Goal: Information Seeking & Learning: Compare options

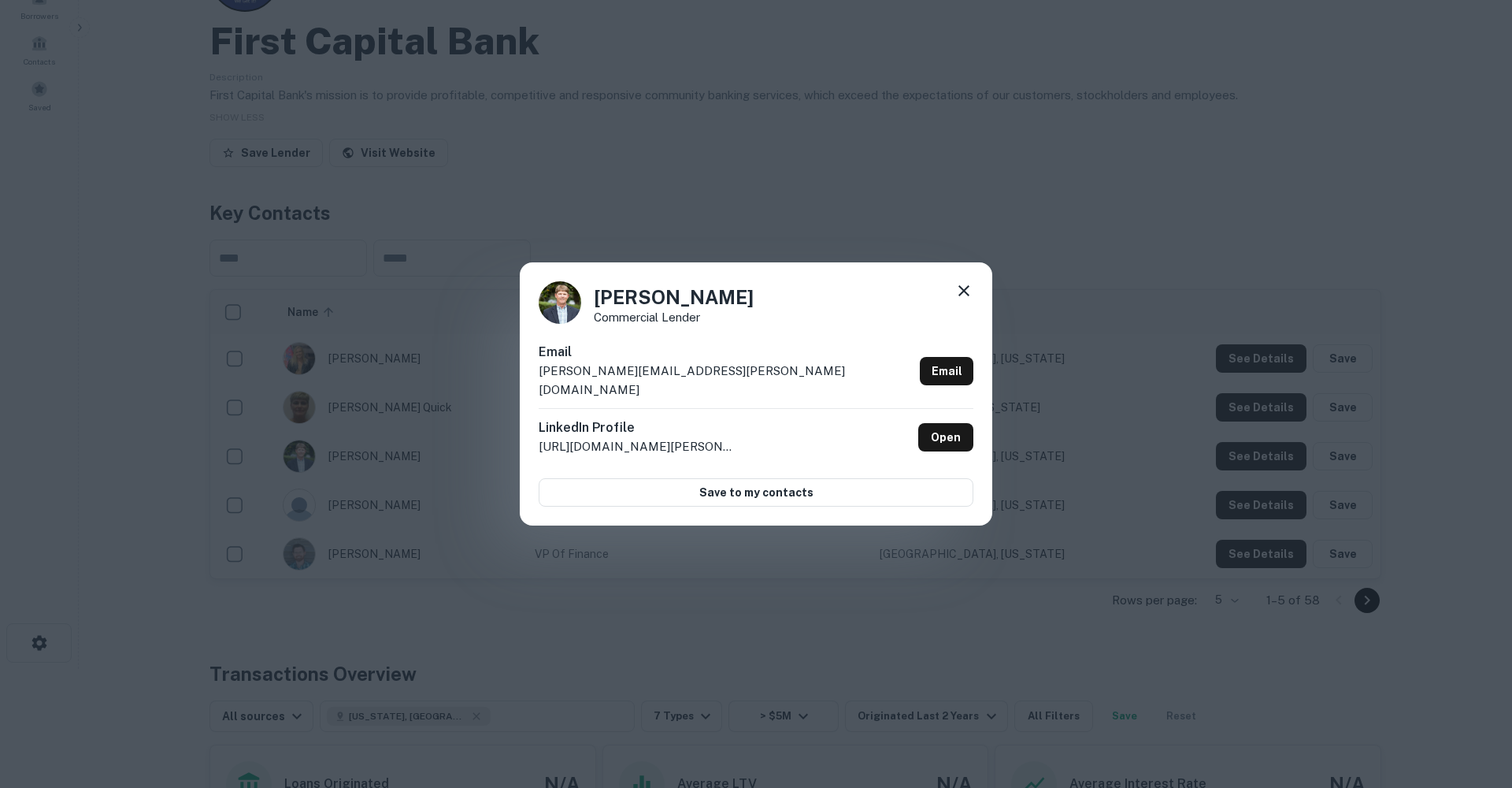
click at [968, 294] on icon at bounding box center [964, 290] width 19 height 19
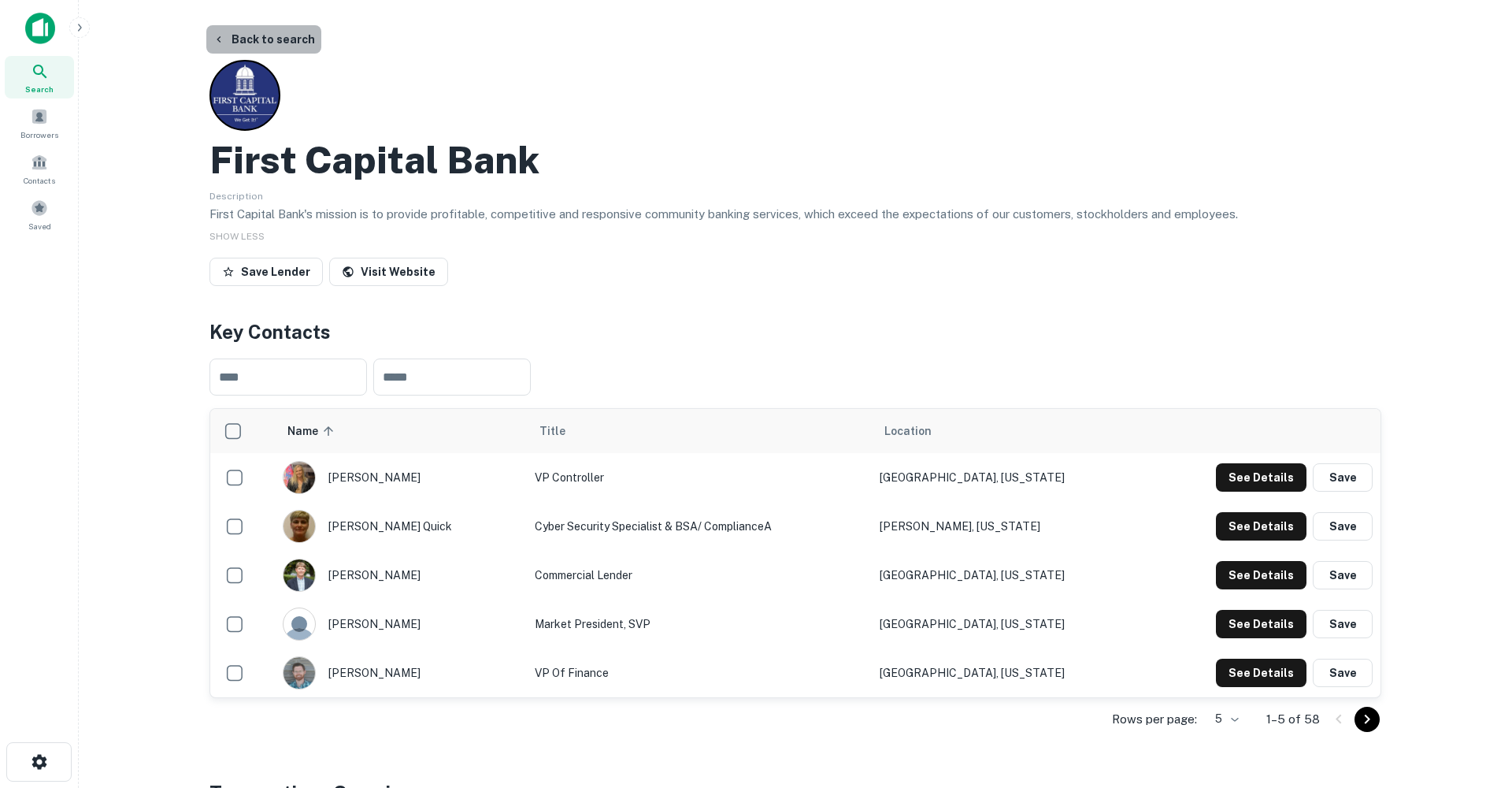
click at [284, 38] on button "Back to search" at bounding box center [263, 39] width 115 height 29
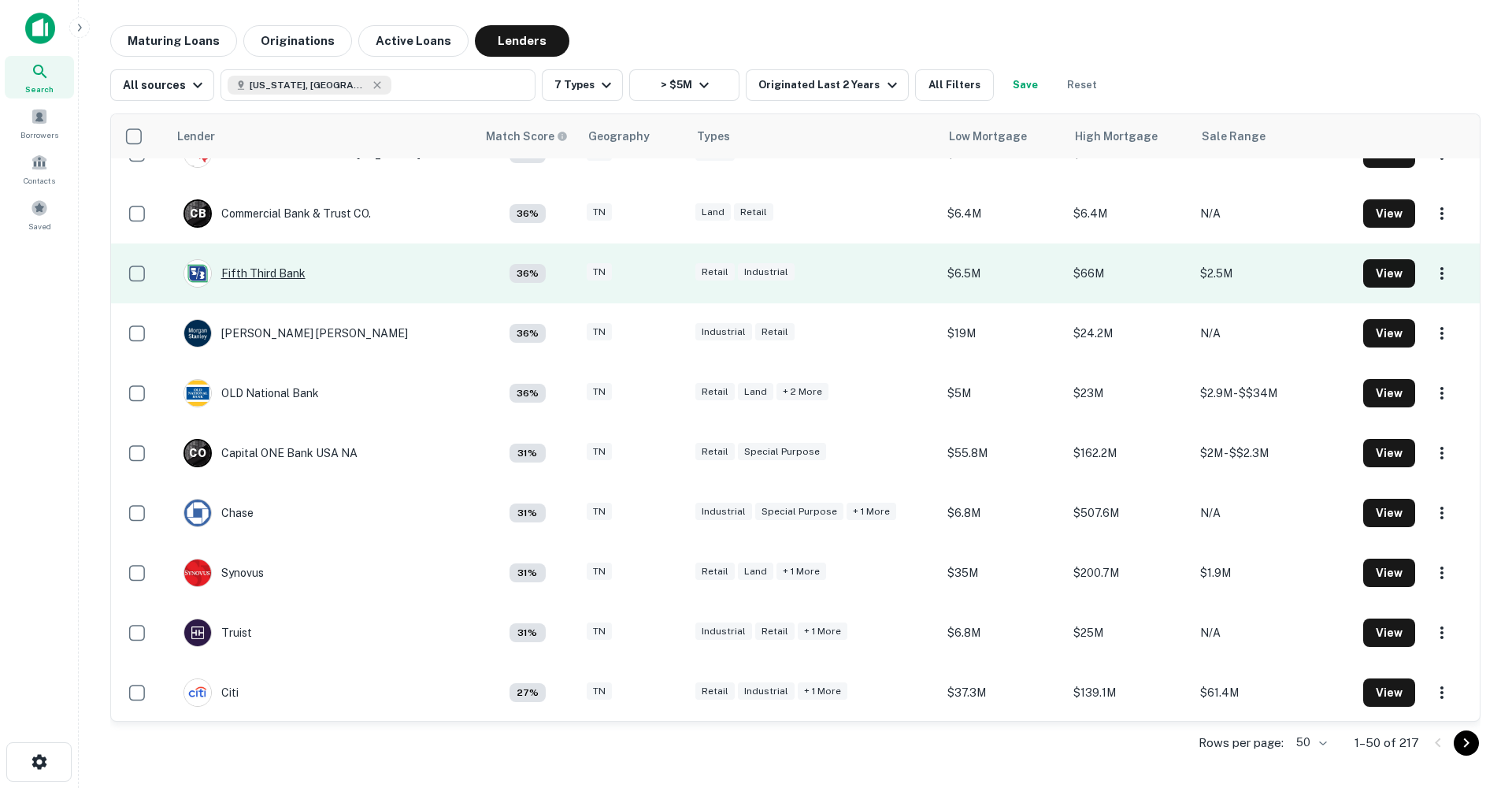
scroll to position [2008, 0]
click at [257, 282] on div "Fifth Third Bank" at bounding box center [244, 275] width 122 height 29
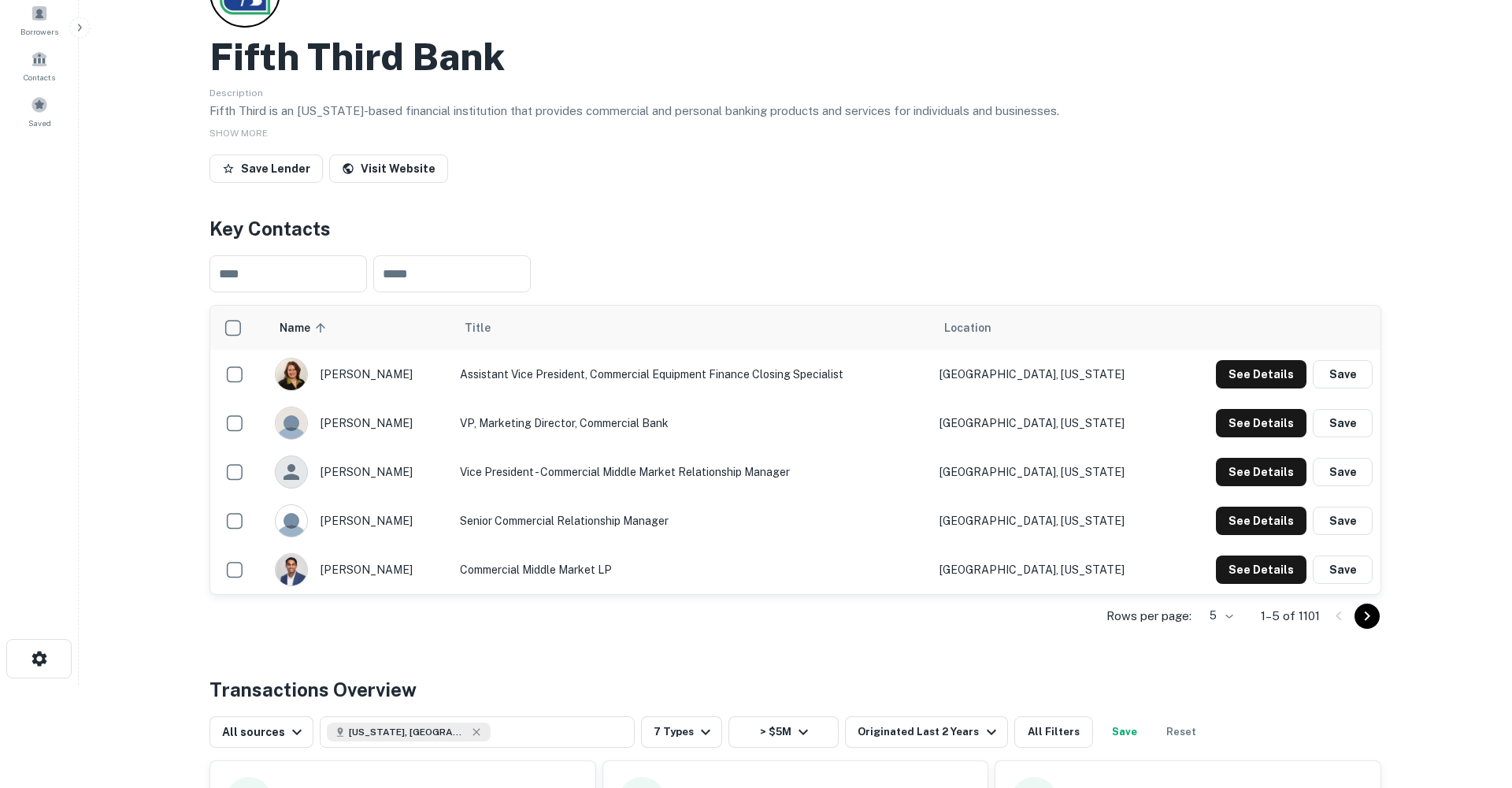
scroll to position [103, 0]
click at [1288, 572] on button "See Details" at bounding box center [1261, 569] width 91 height 29
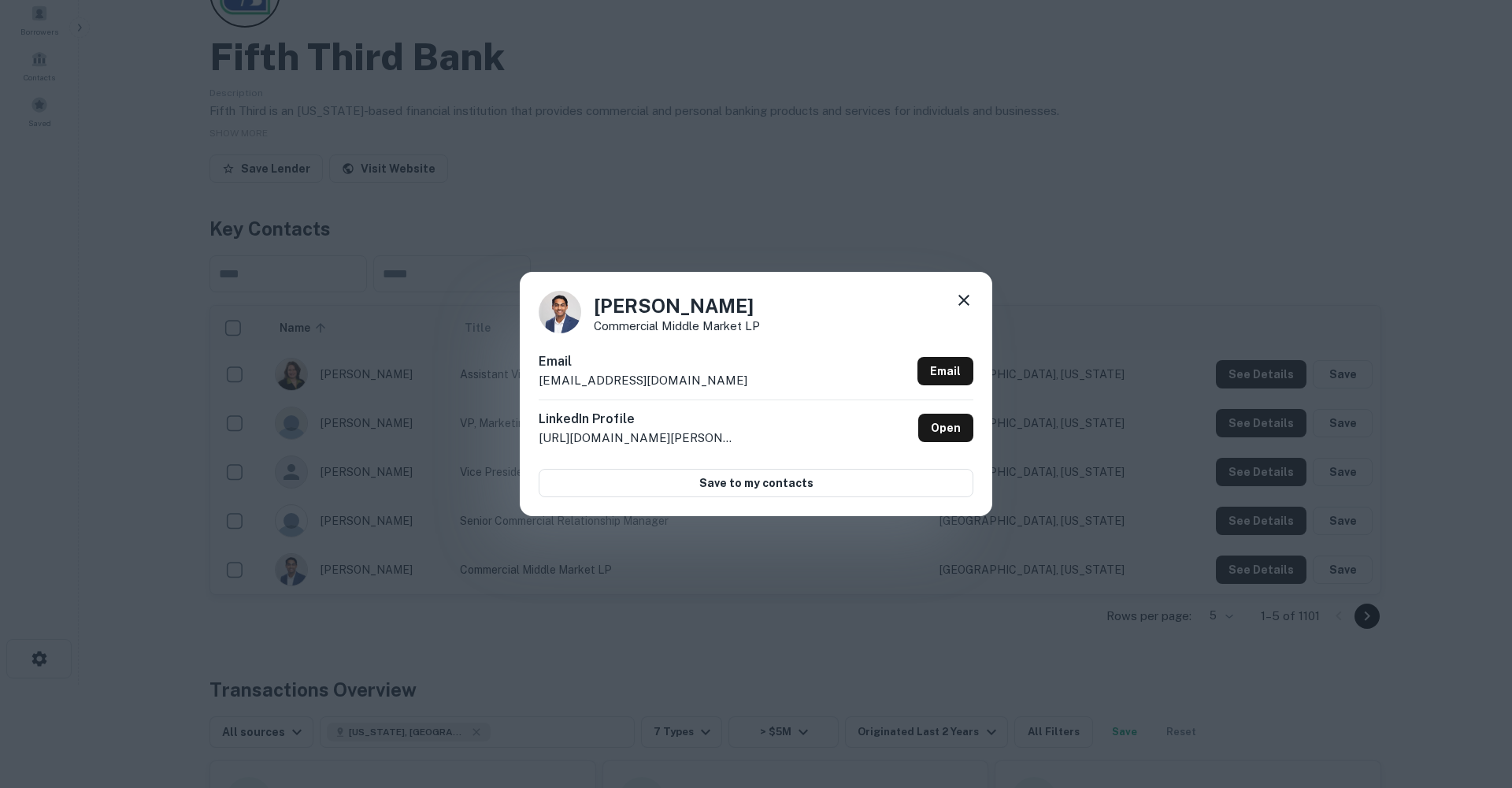
click at [962, 297] on icon at bounding box center [964, 300] width 19 height 19
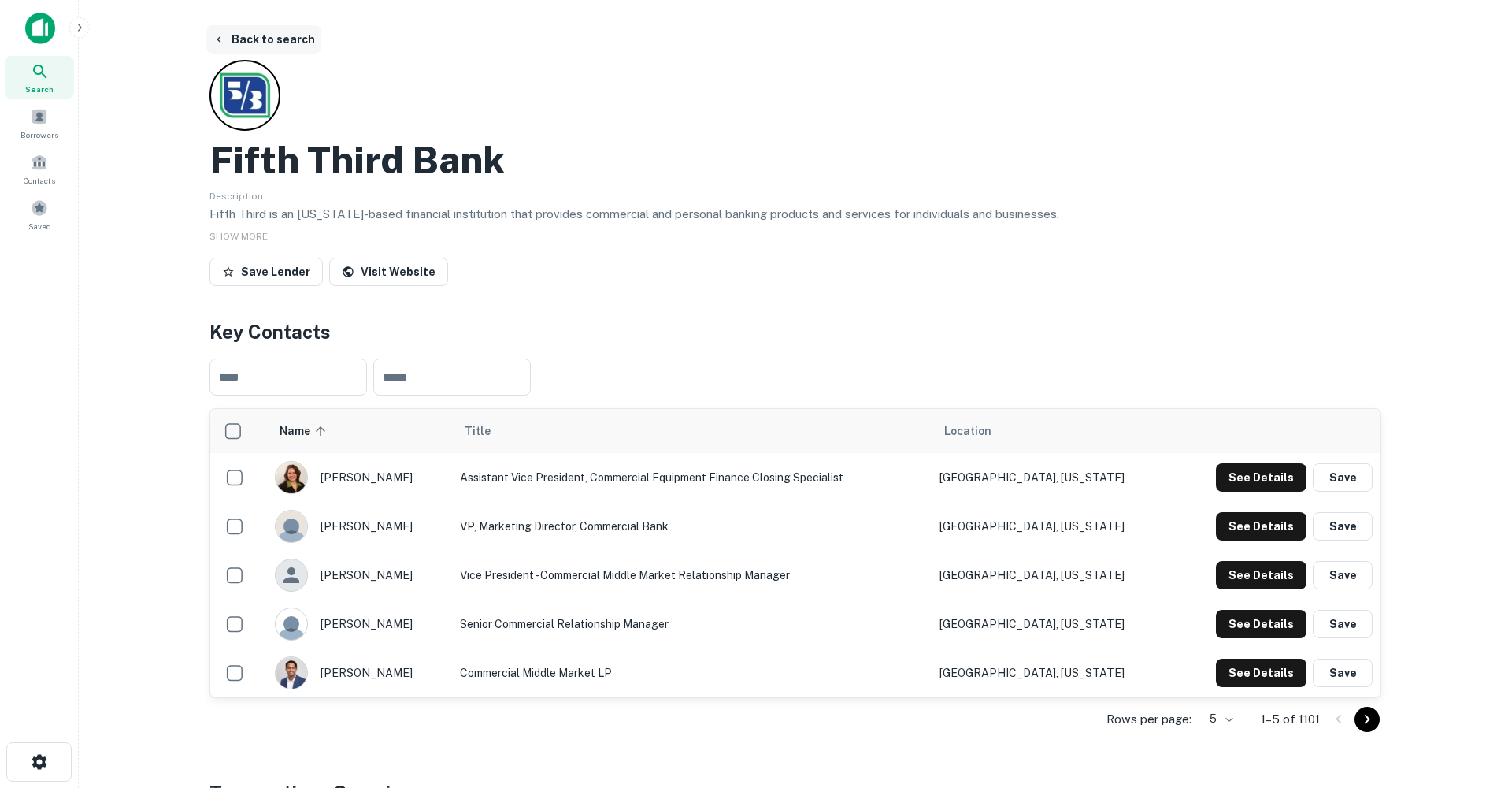
scroll to position [0, 0]
click at [246, 37] on button "Back to search" at bounding box center [263, 39] width 115 height 29
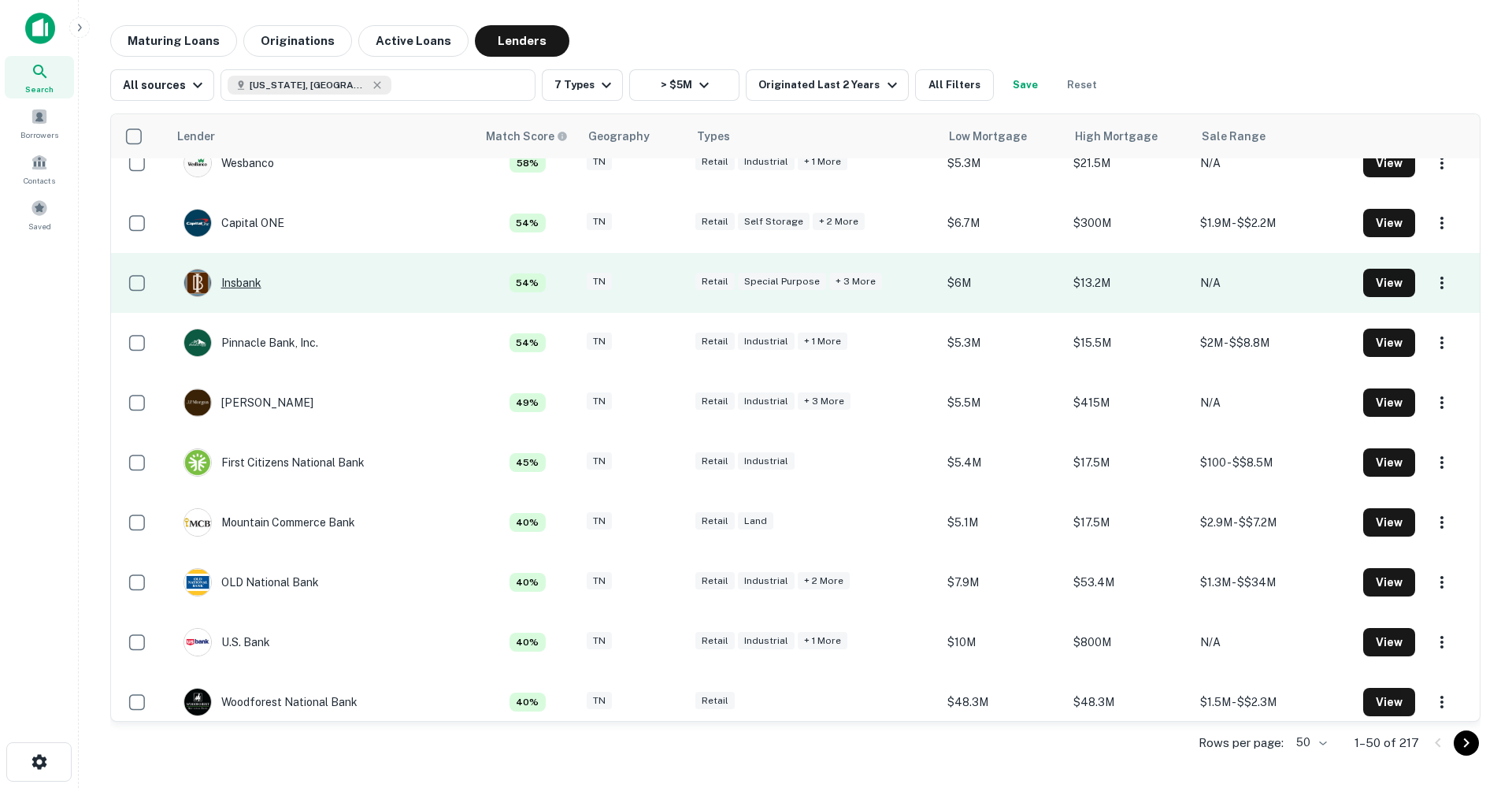
scroll to position [1124, 0]
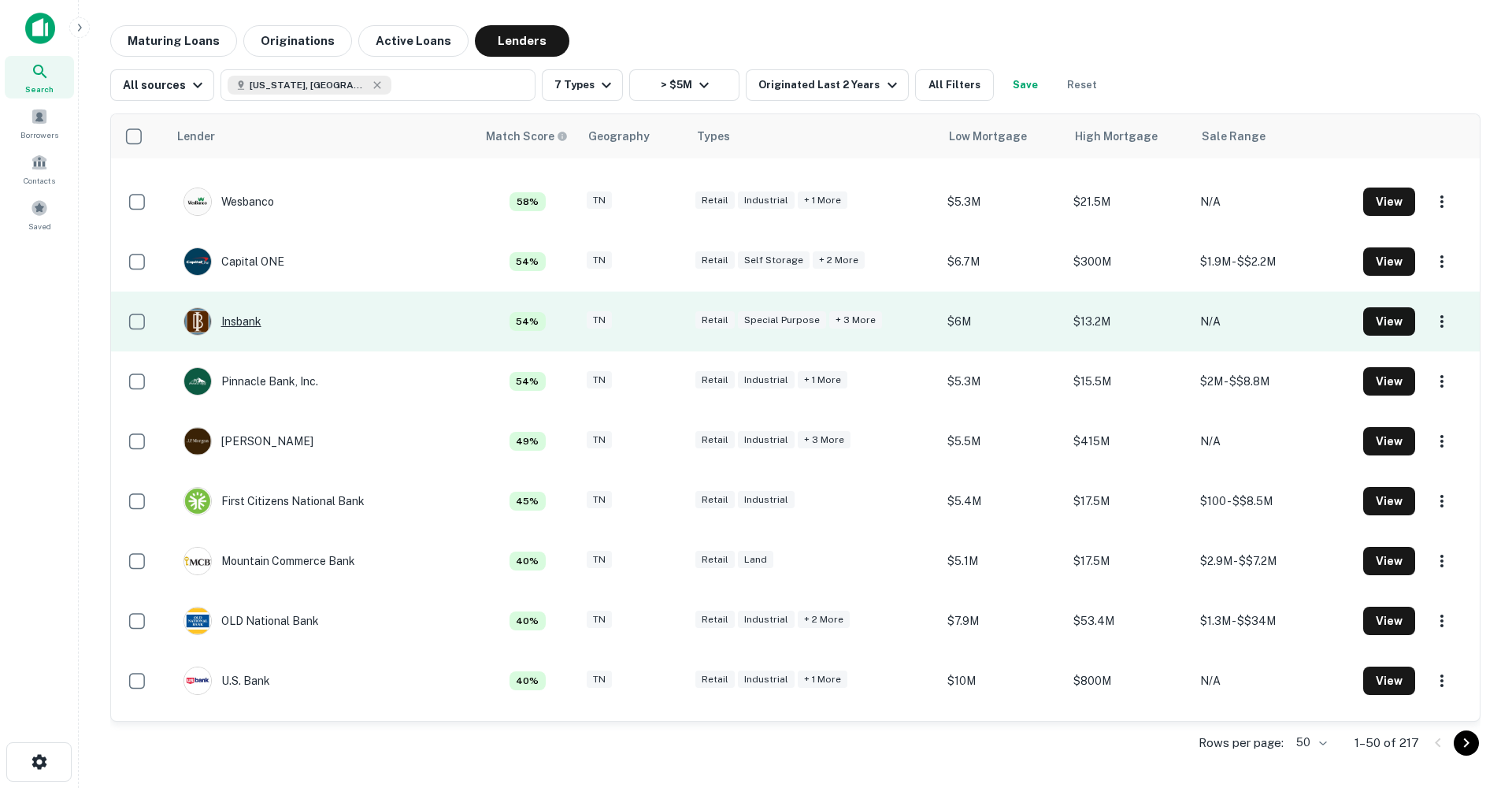
click at [248, 320] on div "Insbank" at bounding box center [222, 321] width 78 height 29
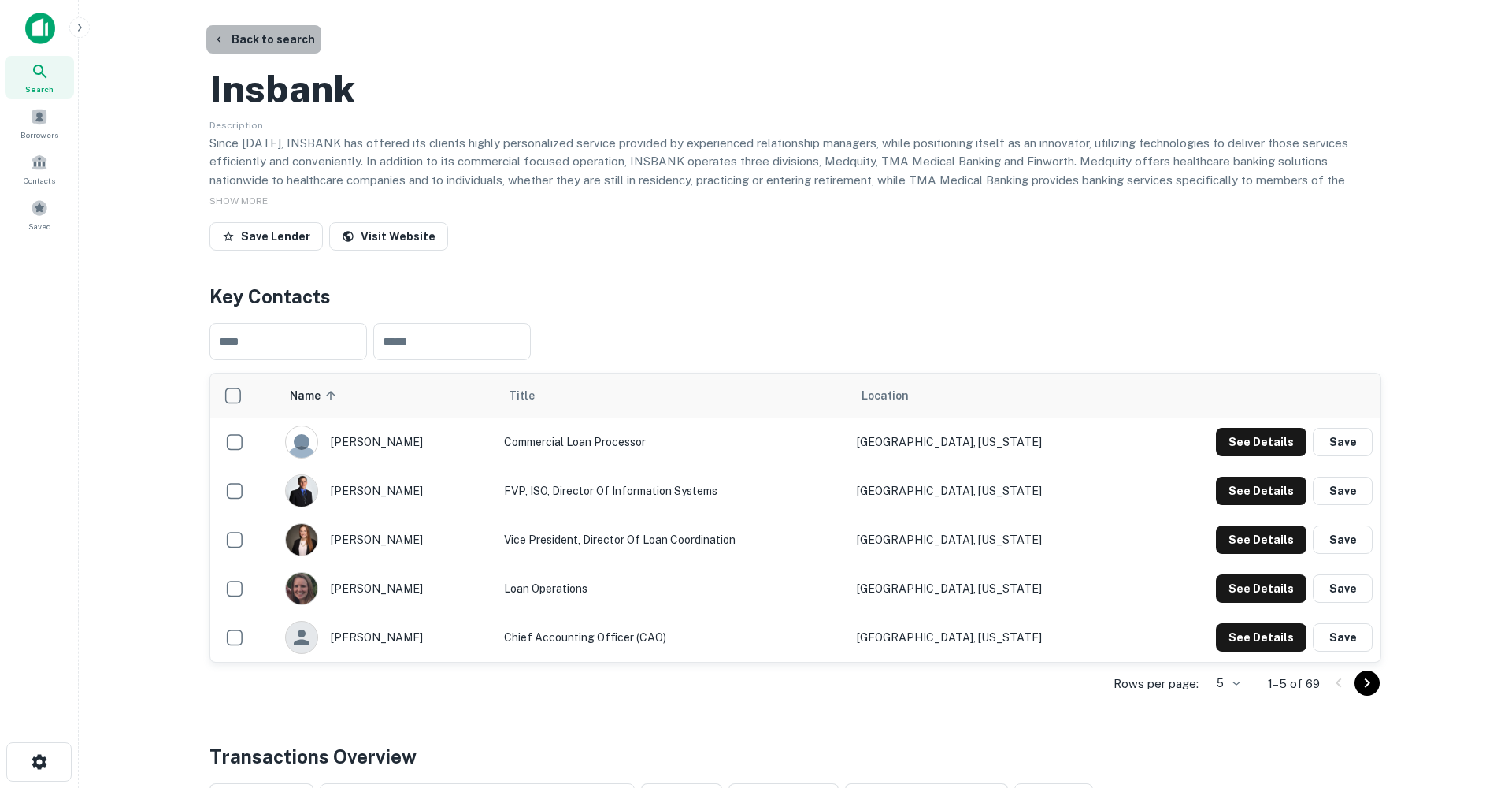
click at [269, 38] on button "Back to search" at bounding box center [263, 39] width 115 height 29
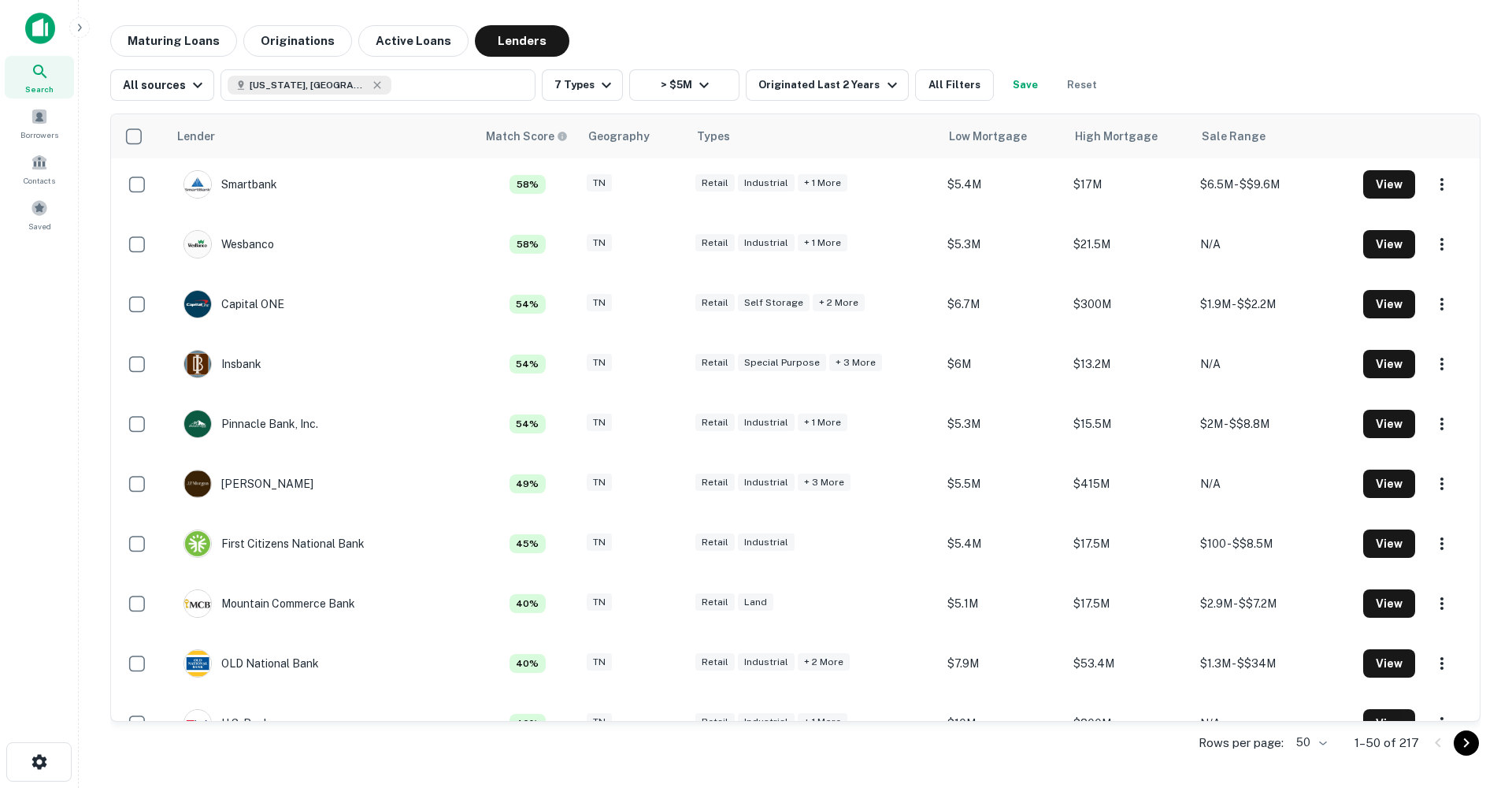
scroll to position [1124, 0]
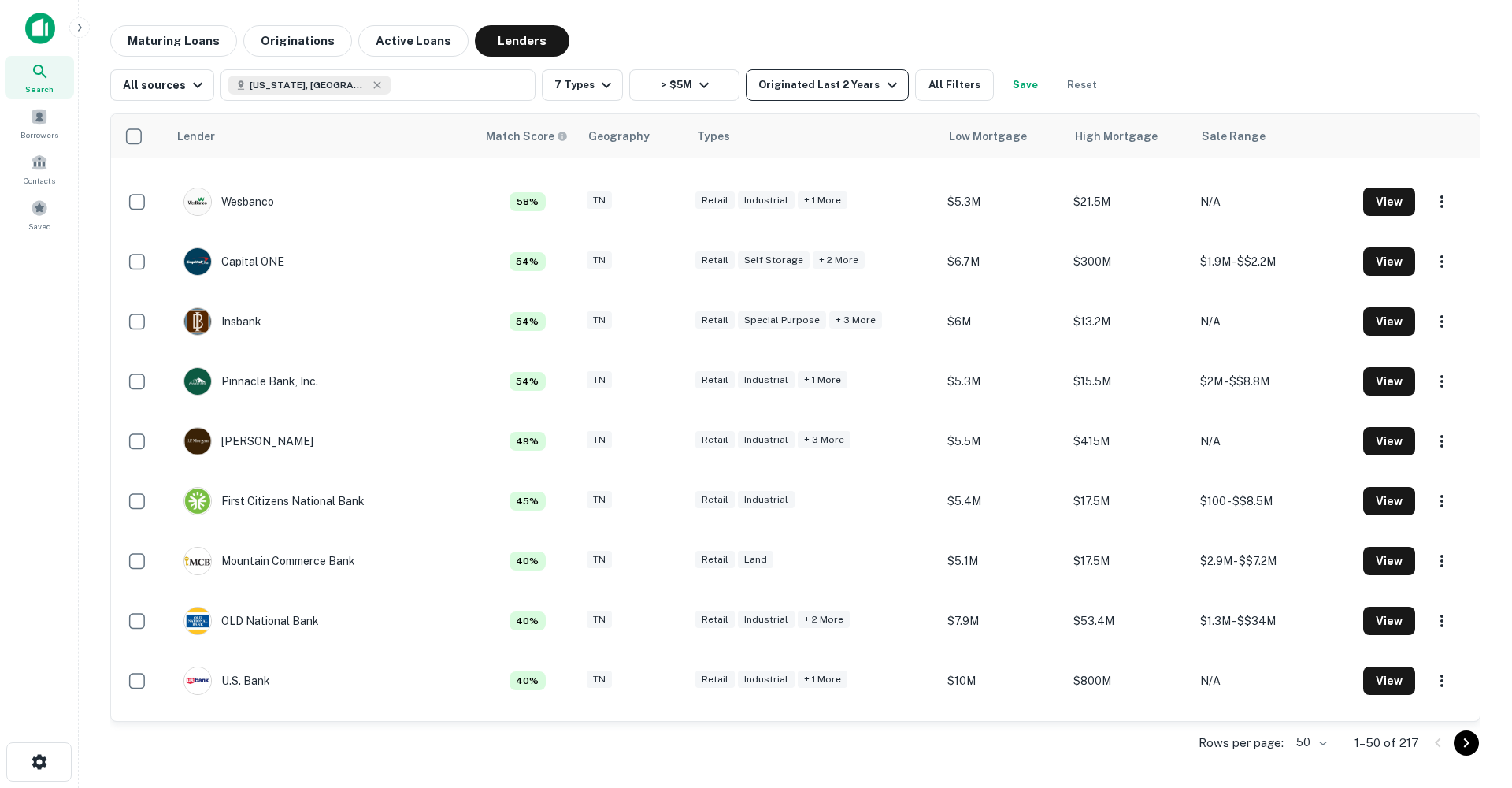
click at [883, 93] on icon "button" at bounding box center [892, 85] width 19 height 19
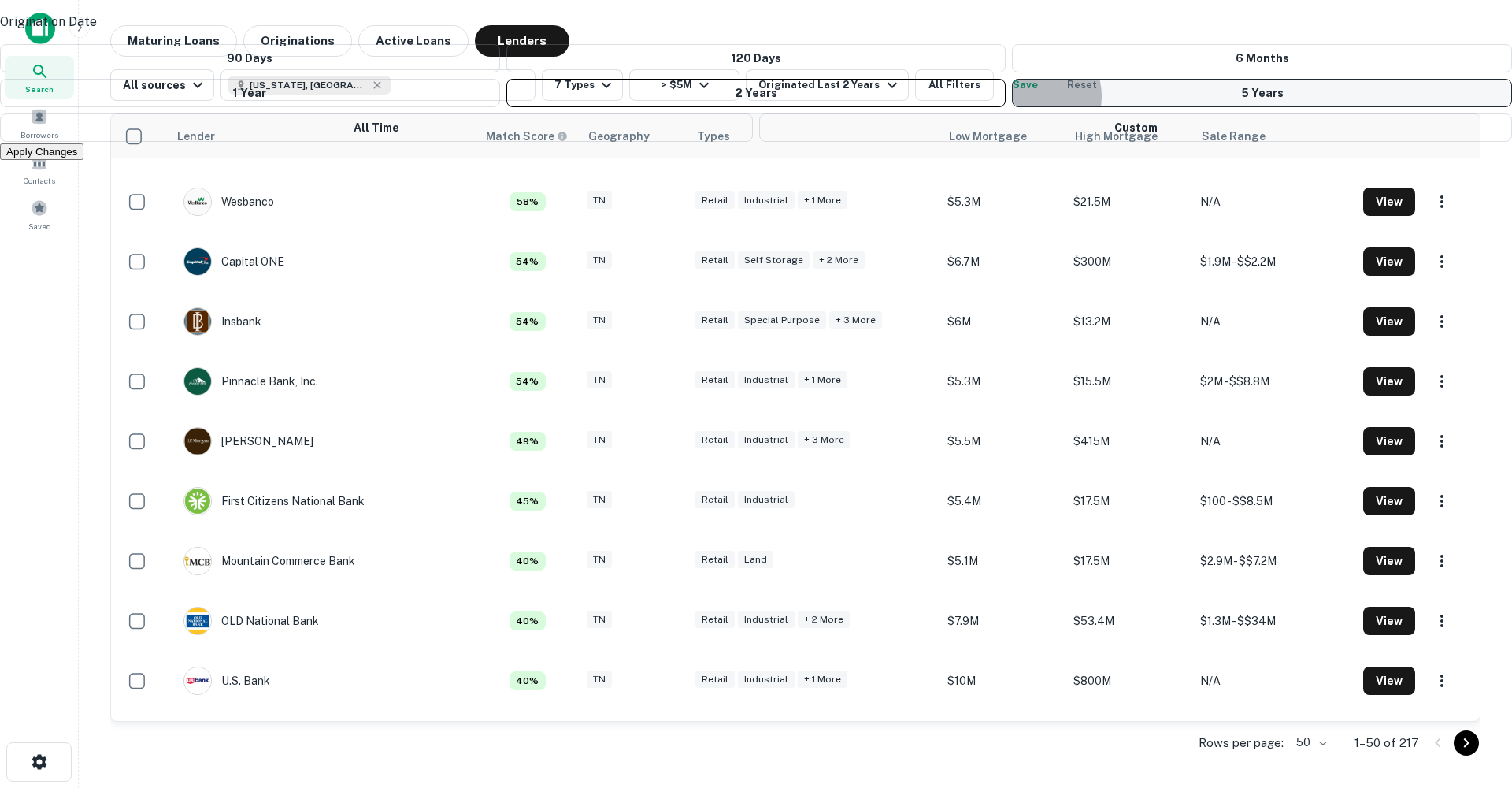
click at [1012, 107] on button "5 Years" at bounding box center [1262, 92] width 500 height 29
click at [83, 160] on button "Apply Changes" at bounding box center [42, 151] width 83 height 16
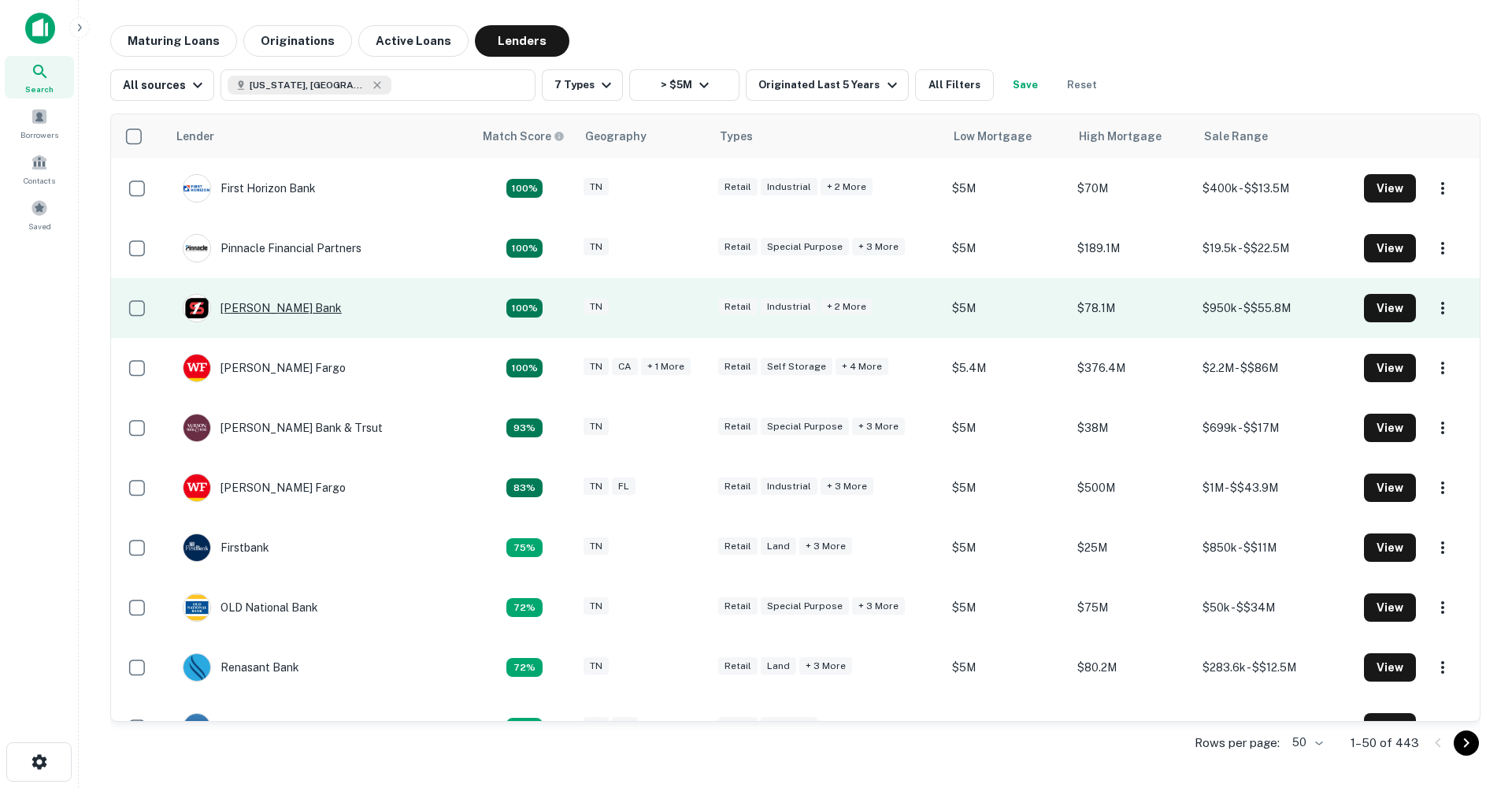
click at [255, 309] on div "[PERSON_NAME] Bank" at bounding box center [262, 307] width 159 height 29
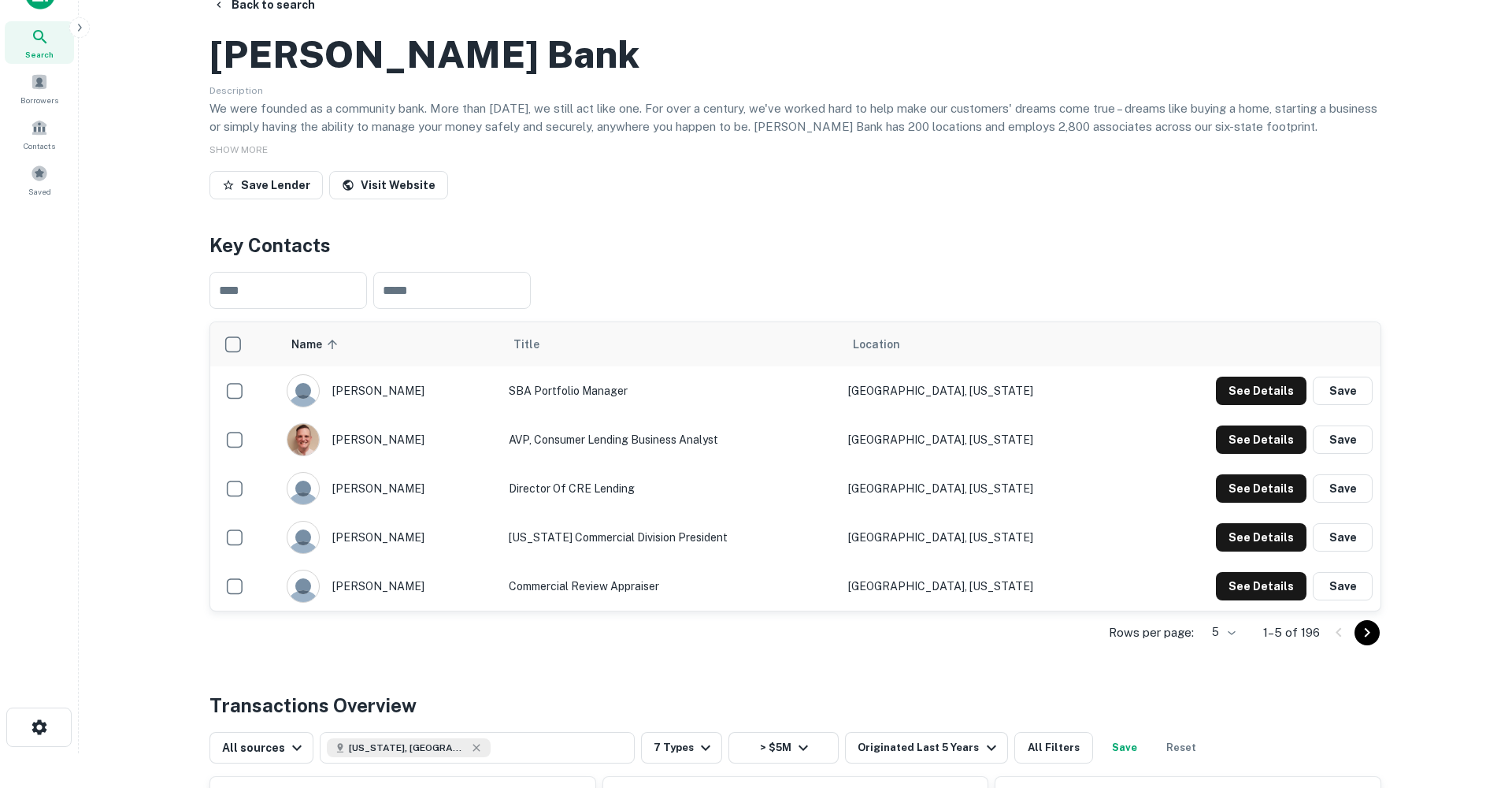
scroll to position [54, 0]
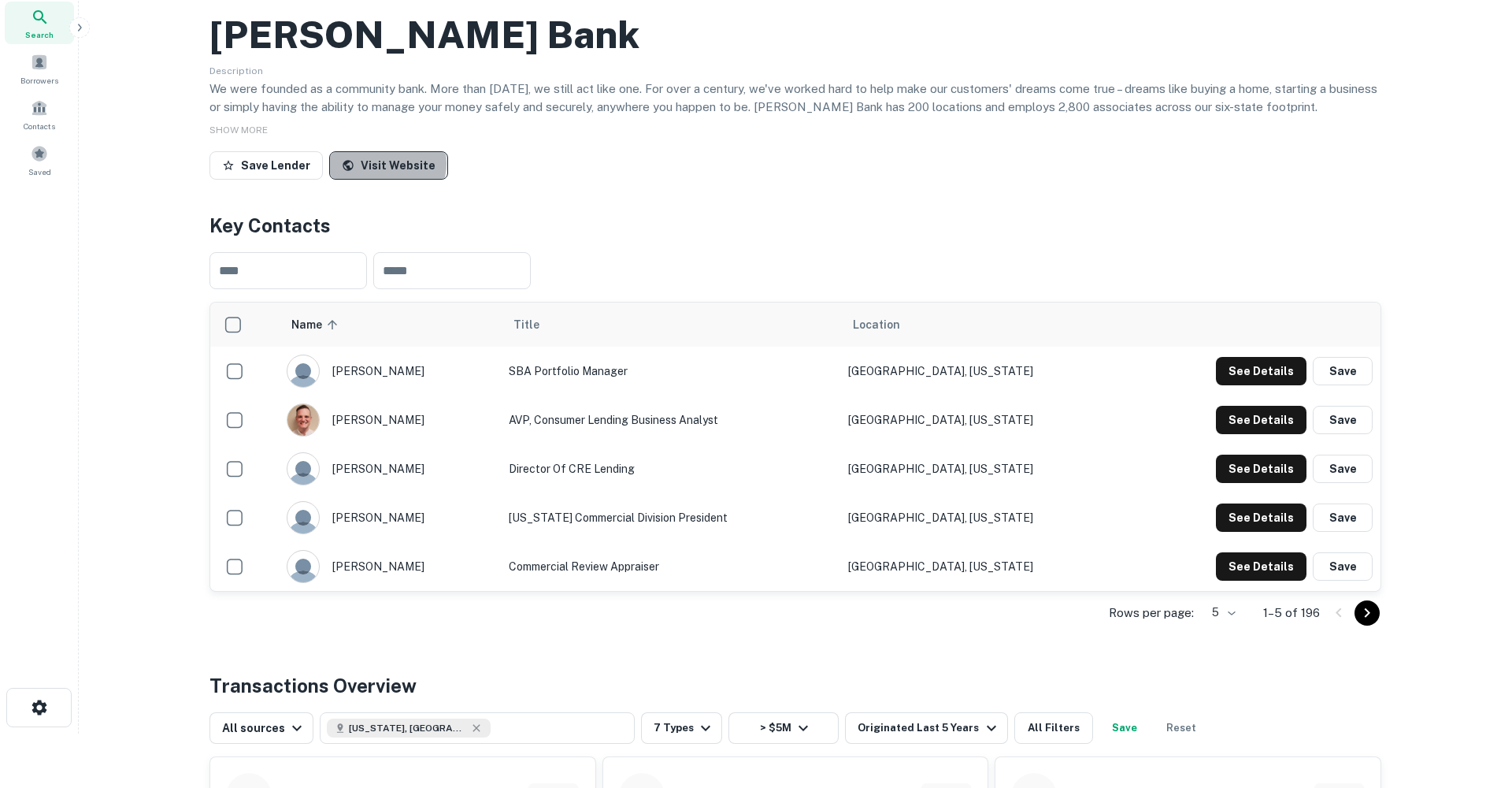
click at [382, 180] on link "Visit Website" at bounding box center [389, 165] width 119 height 29
click at [1235, 483] on button "See Details" at bounding box center [1261, 468] width 91 height 29
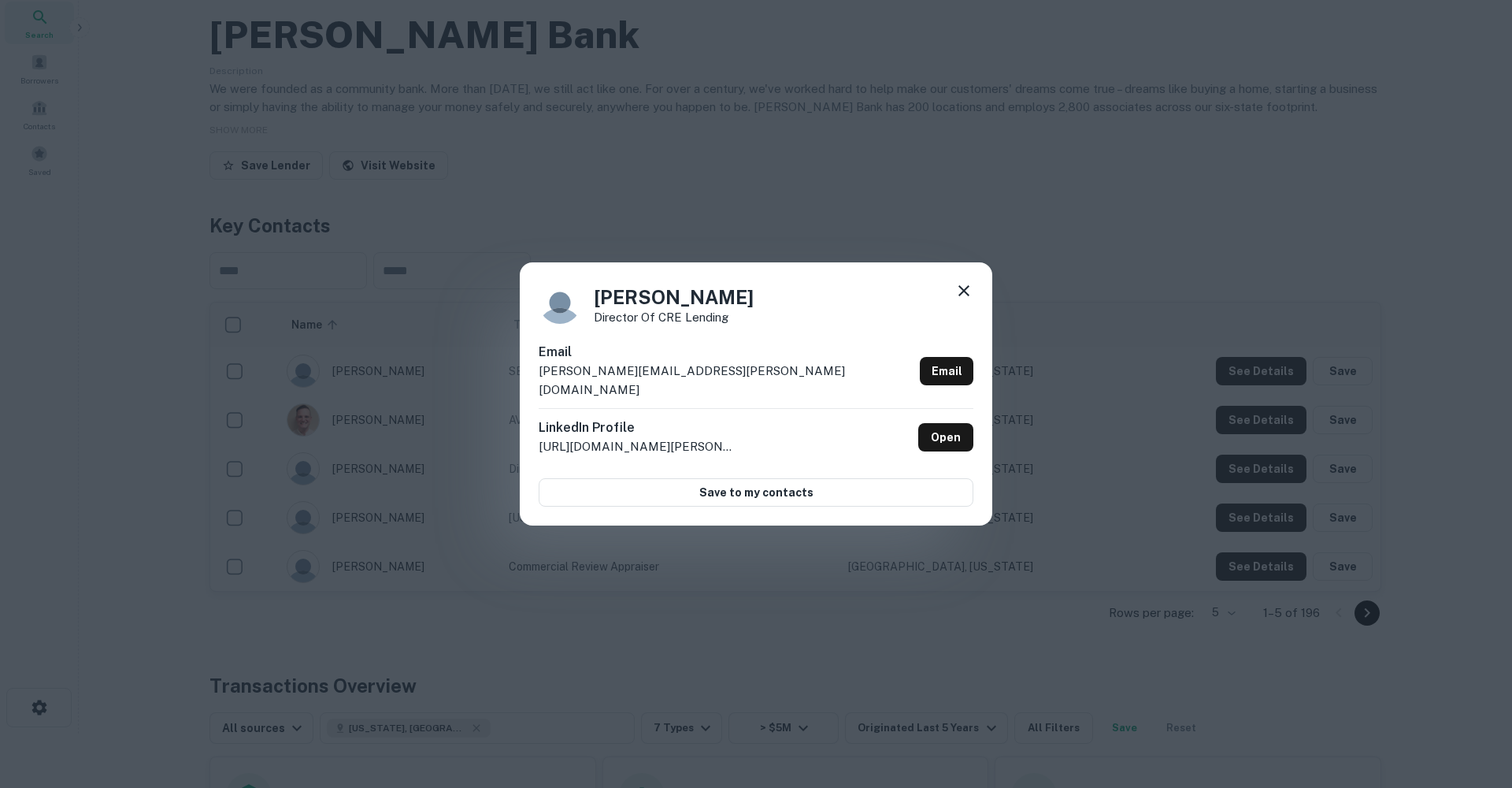
click at [968, 296] on icon at bounding box center [964, 290] width 11 height 11
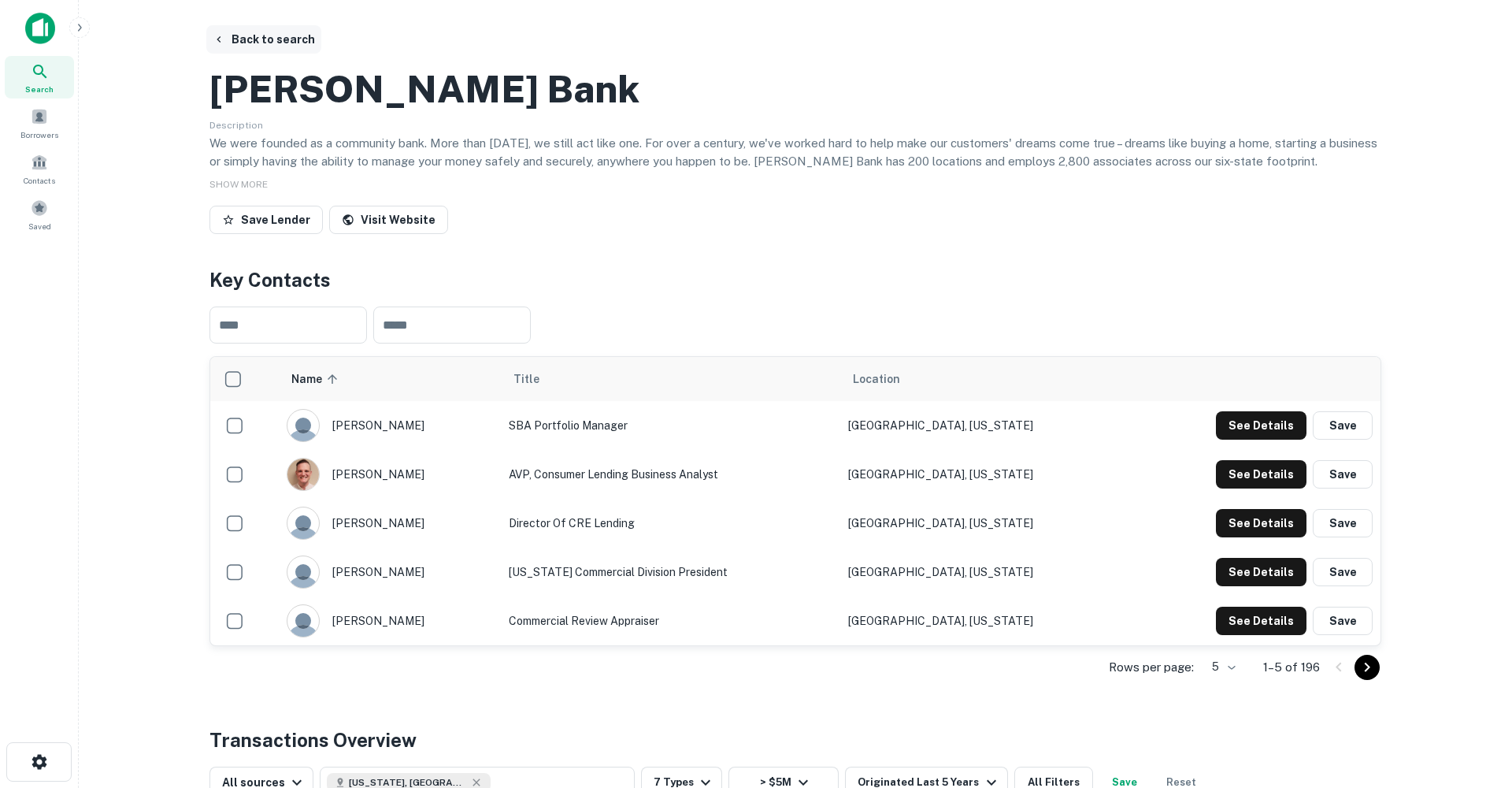
scroll to position [0, 0]
click at [248, 36] on button "Back to search" at bounding box center [263, 39] width 115 height 29
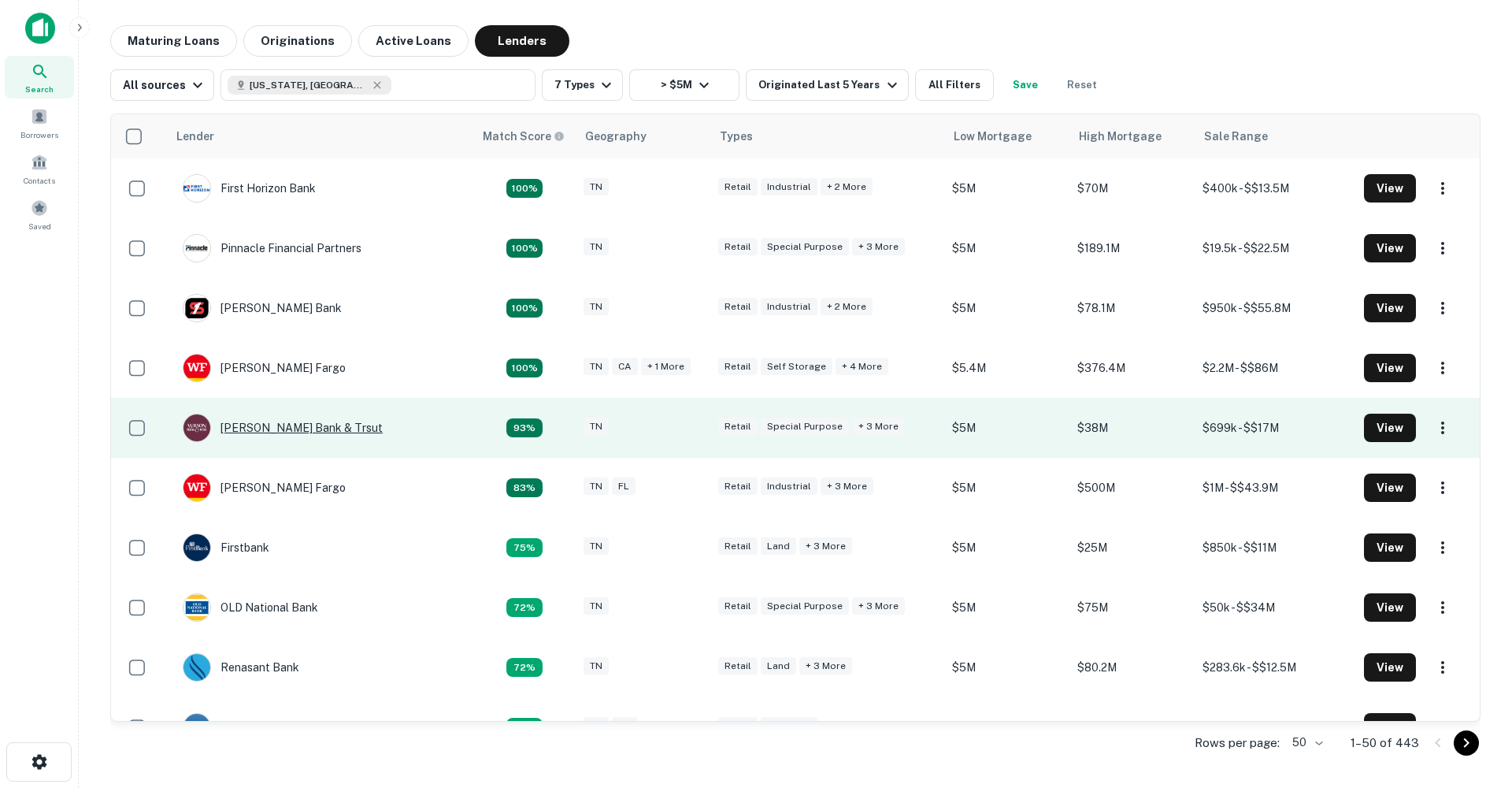
click at [287, 426] on div "[PERSON_NAME] Bank & Trsut" at bounding box center [283, 428] width 200 height 29
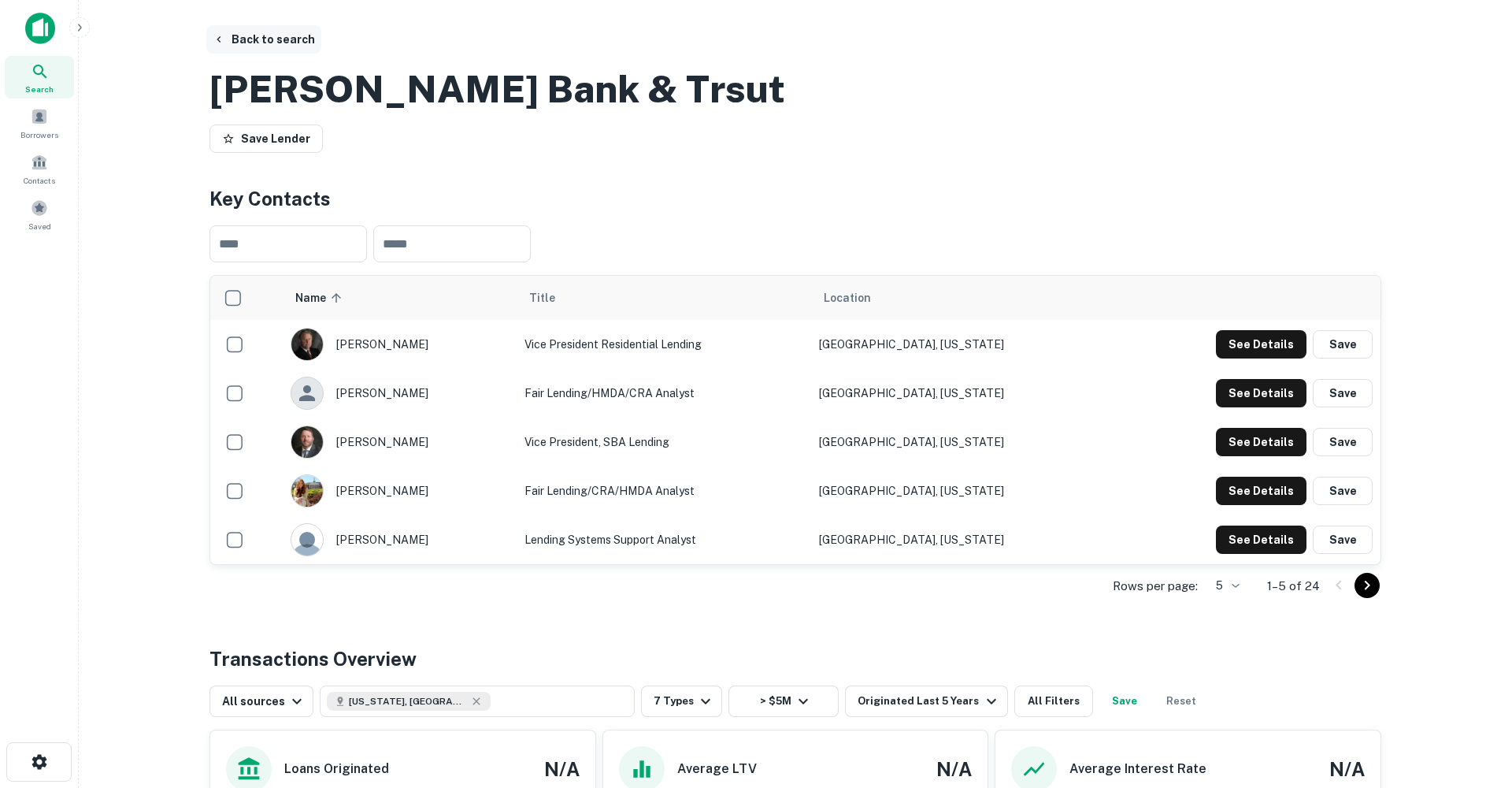
click at [271, 41] on button "Back to search" at bounding box center [263, 39] width 115 height 29
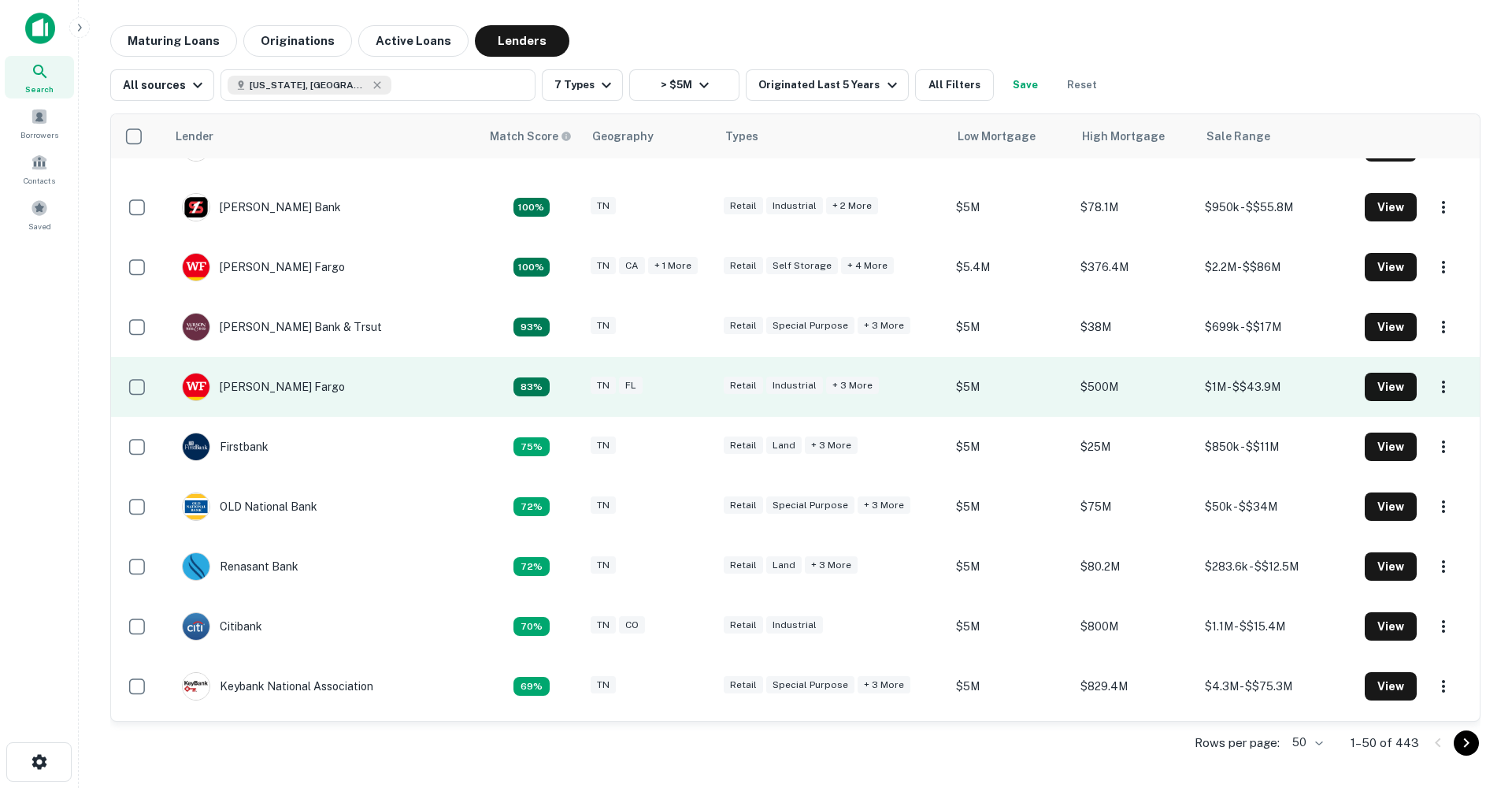
scroll to position [103, 0]
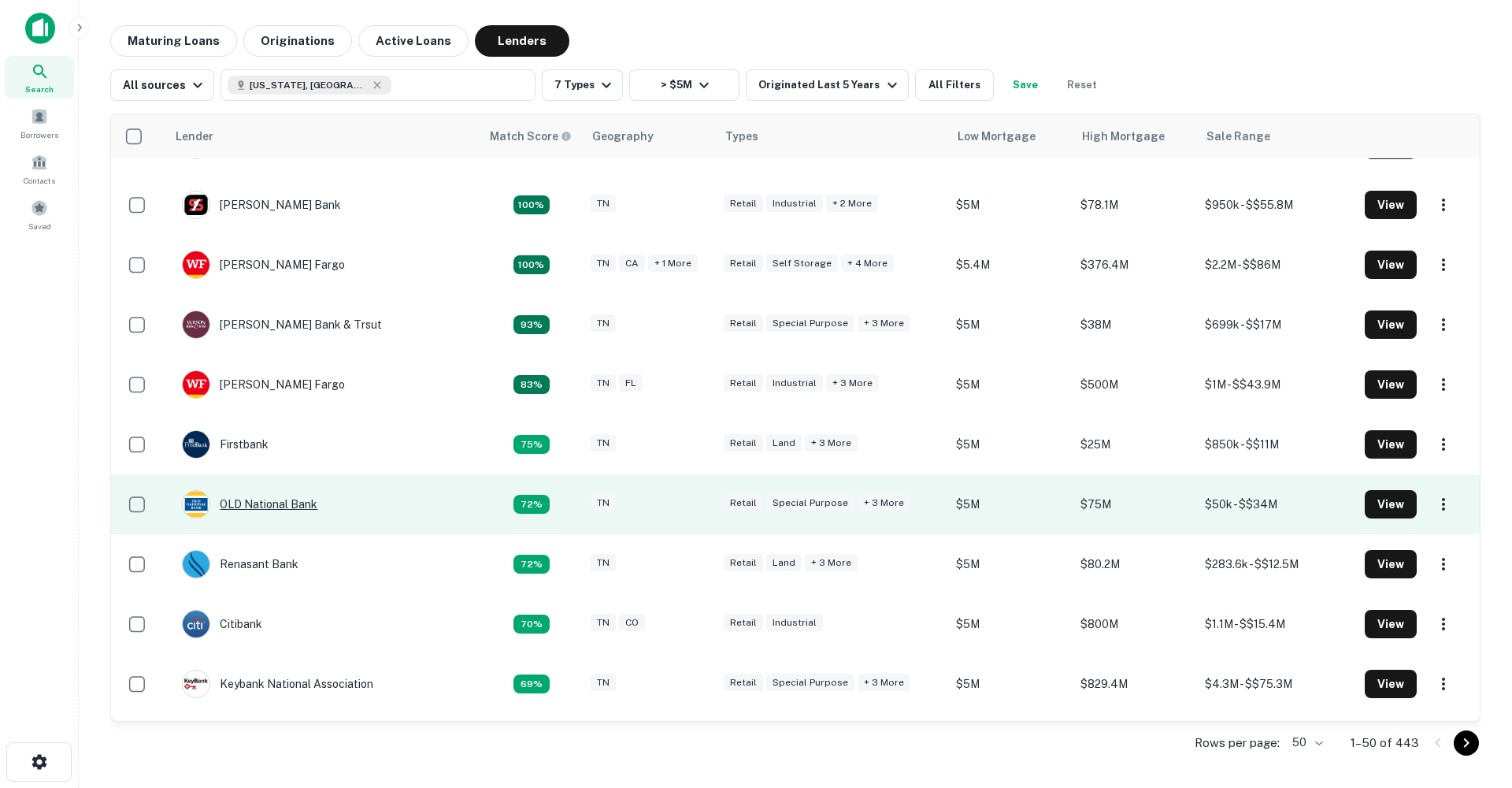
click at [293, 503] on div "OLD National Bank" at bounding box center [250, 504] width 136 height 29
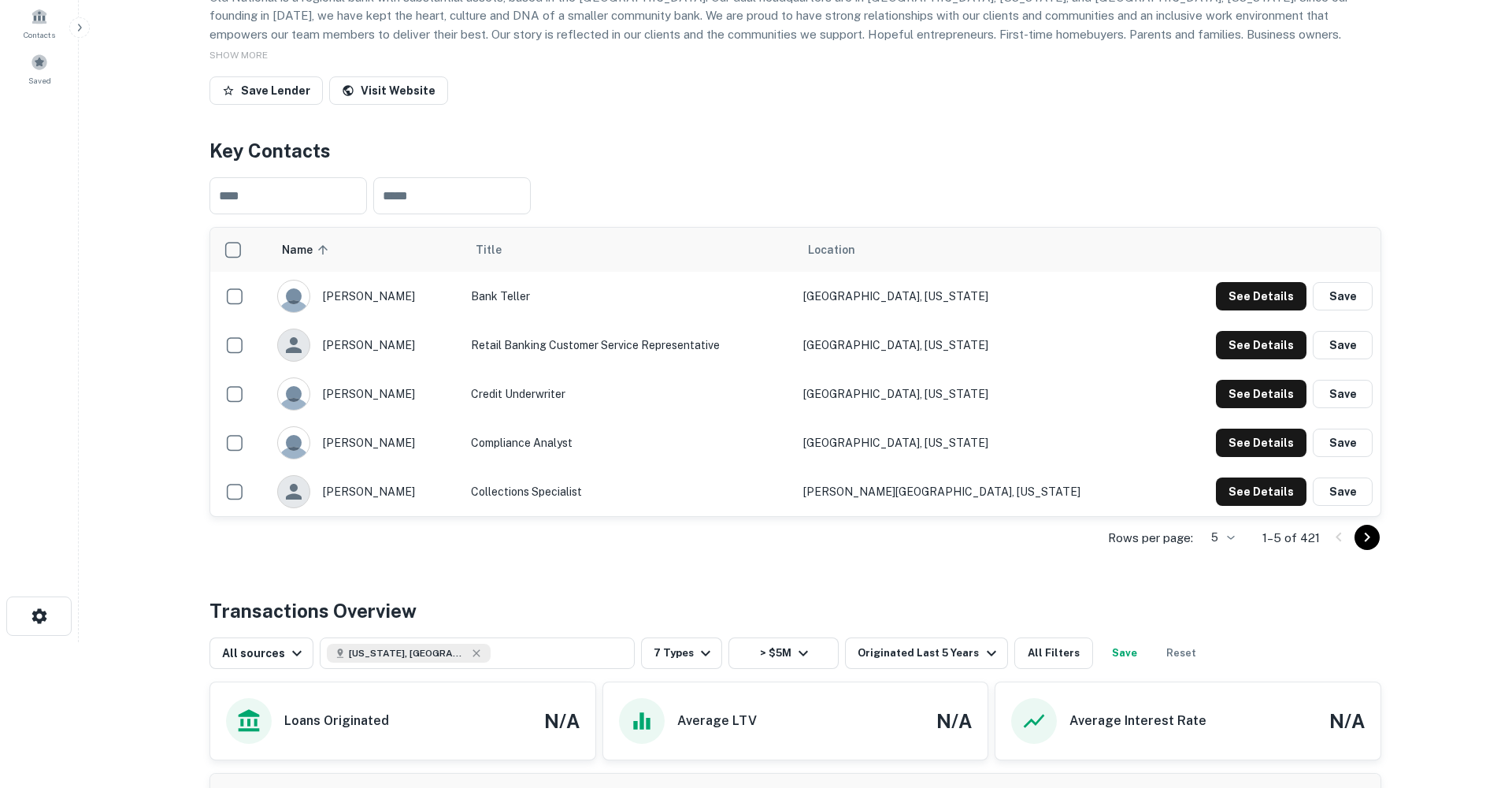
scroll to position [147, 0]
click at [1224, 606] on body "Search Borrowers Contacts Saved Back to search OLD National Bank Description Ol…" at bounding box center [756, 247] width 1512 height 788
click at [1215, 674] on li "10" at bounding box center [756, 669] width 1512 height 19
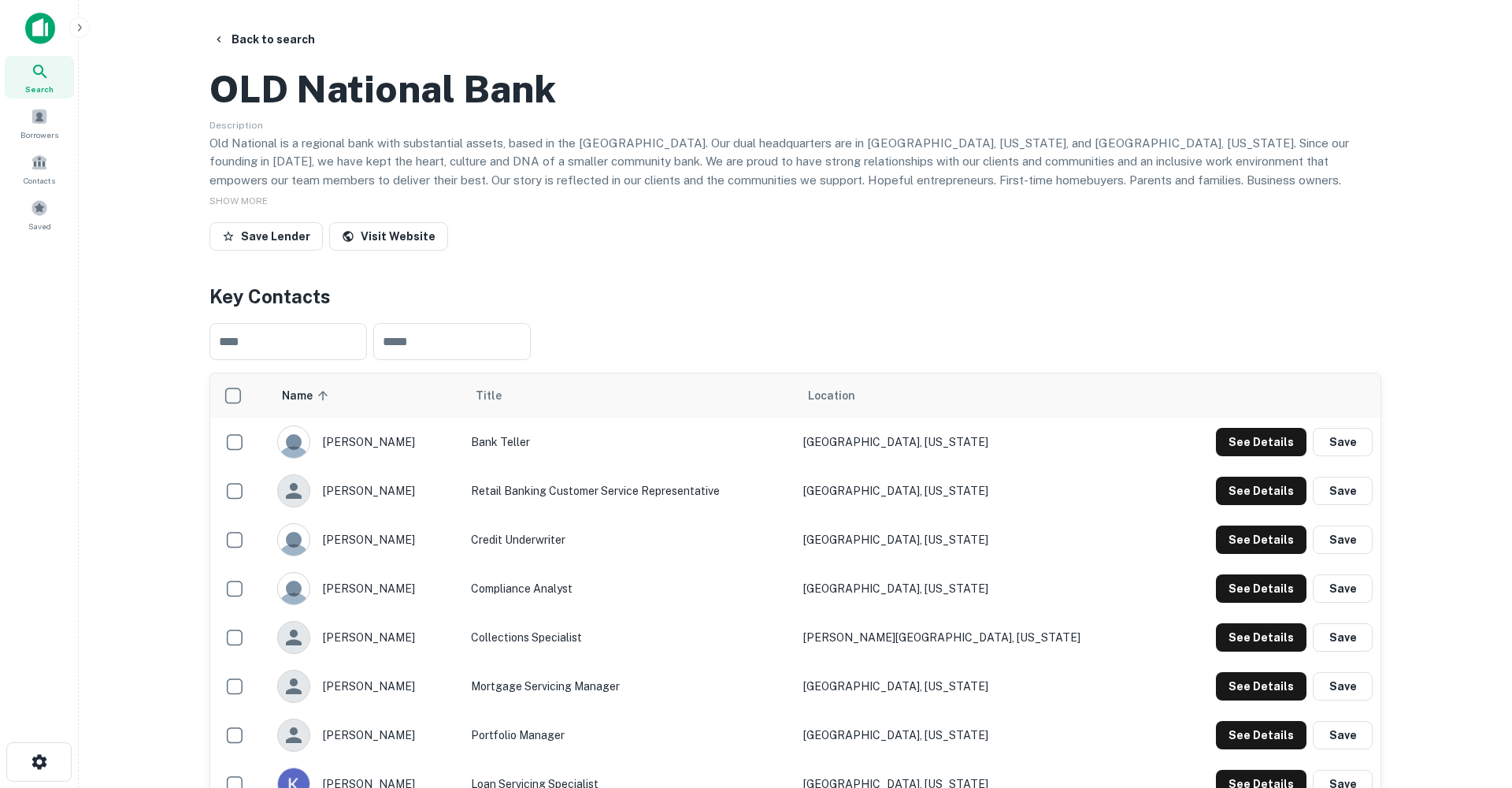
scroll to position [0, 0]
click at [401, 250] on link "Visit Website" at bounding box center [389, 236] width 119 height 29
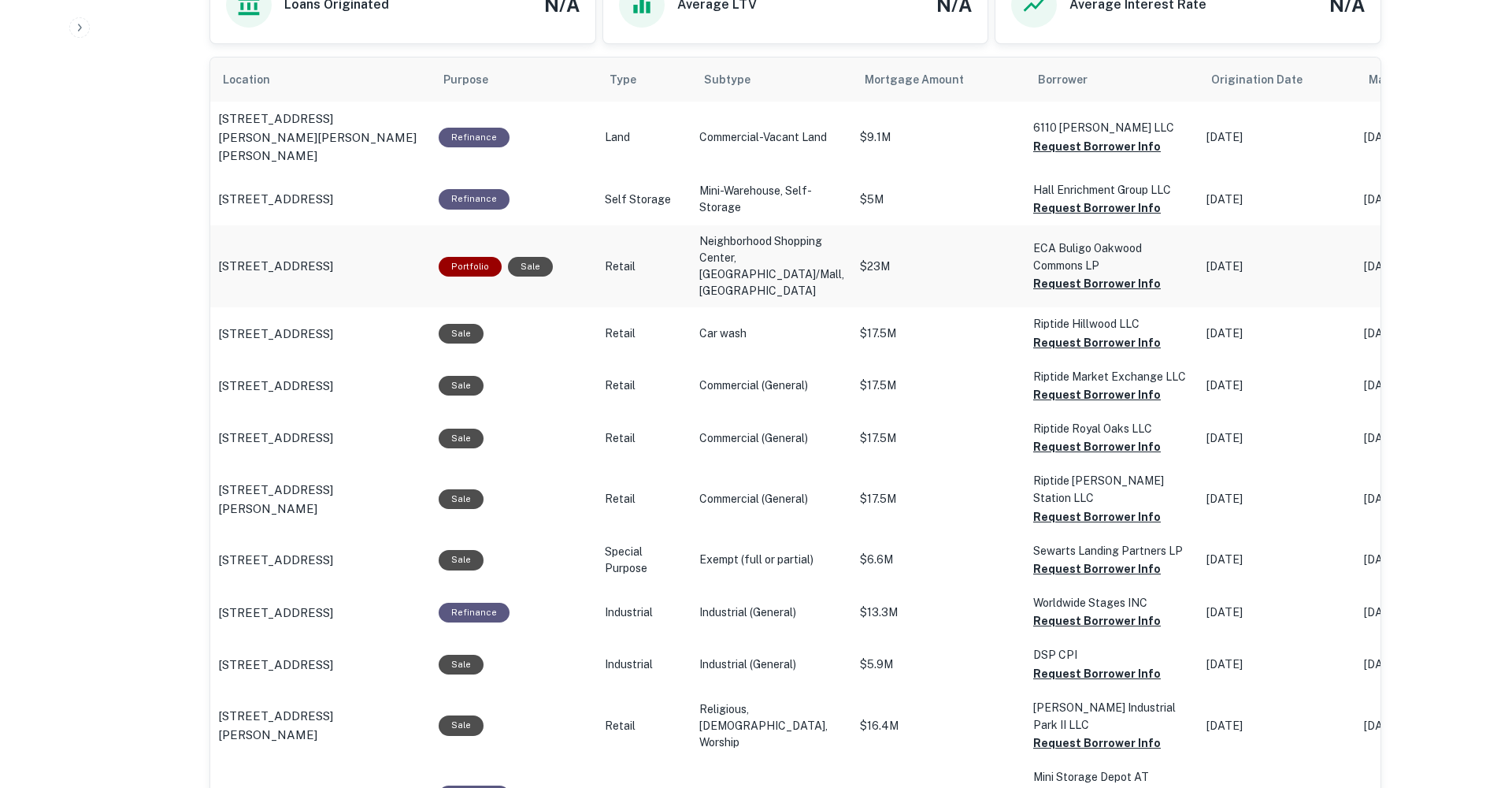
click at [860, 275] on p "$23M" at bounding box center [938, 266] width 158 height 16
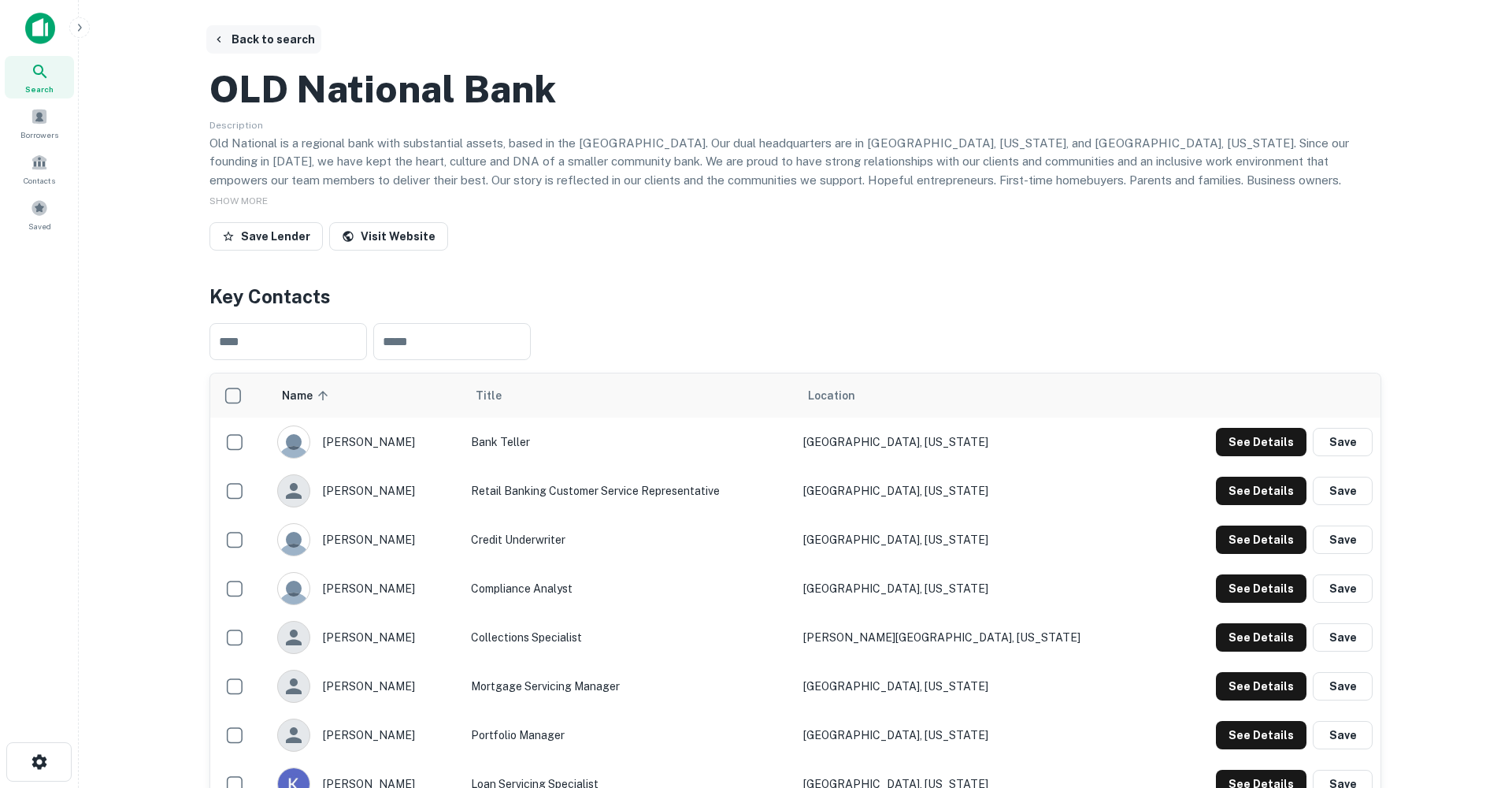
click at [262, 31] on button "Back to search" at bounding box center [263, 39] width 115 height 29
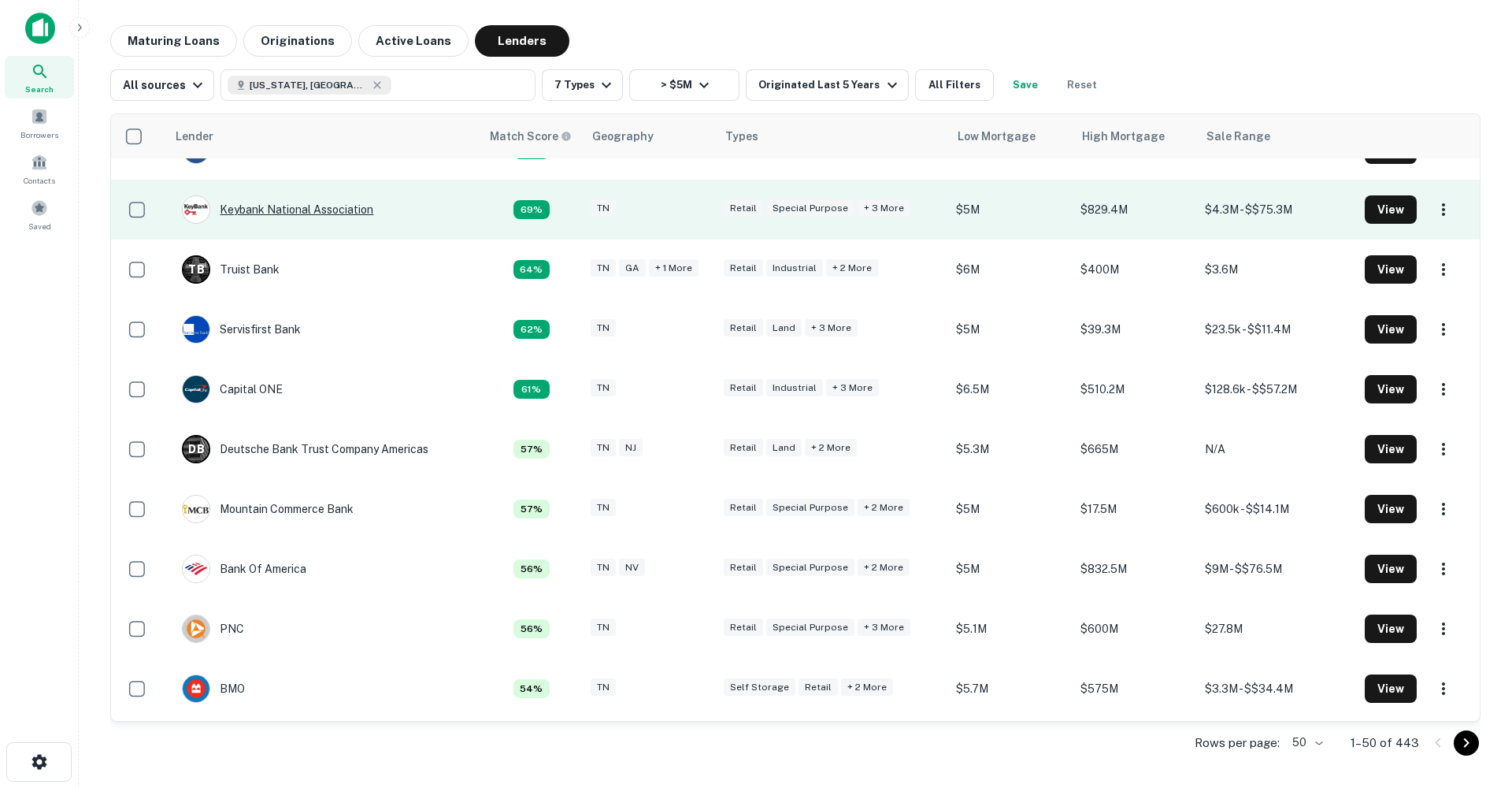
scroll to position [575, 0]
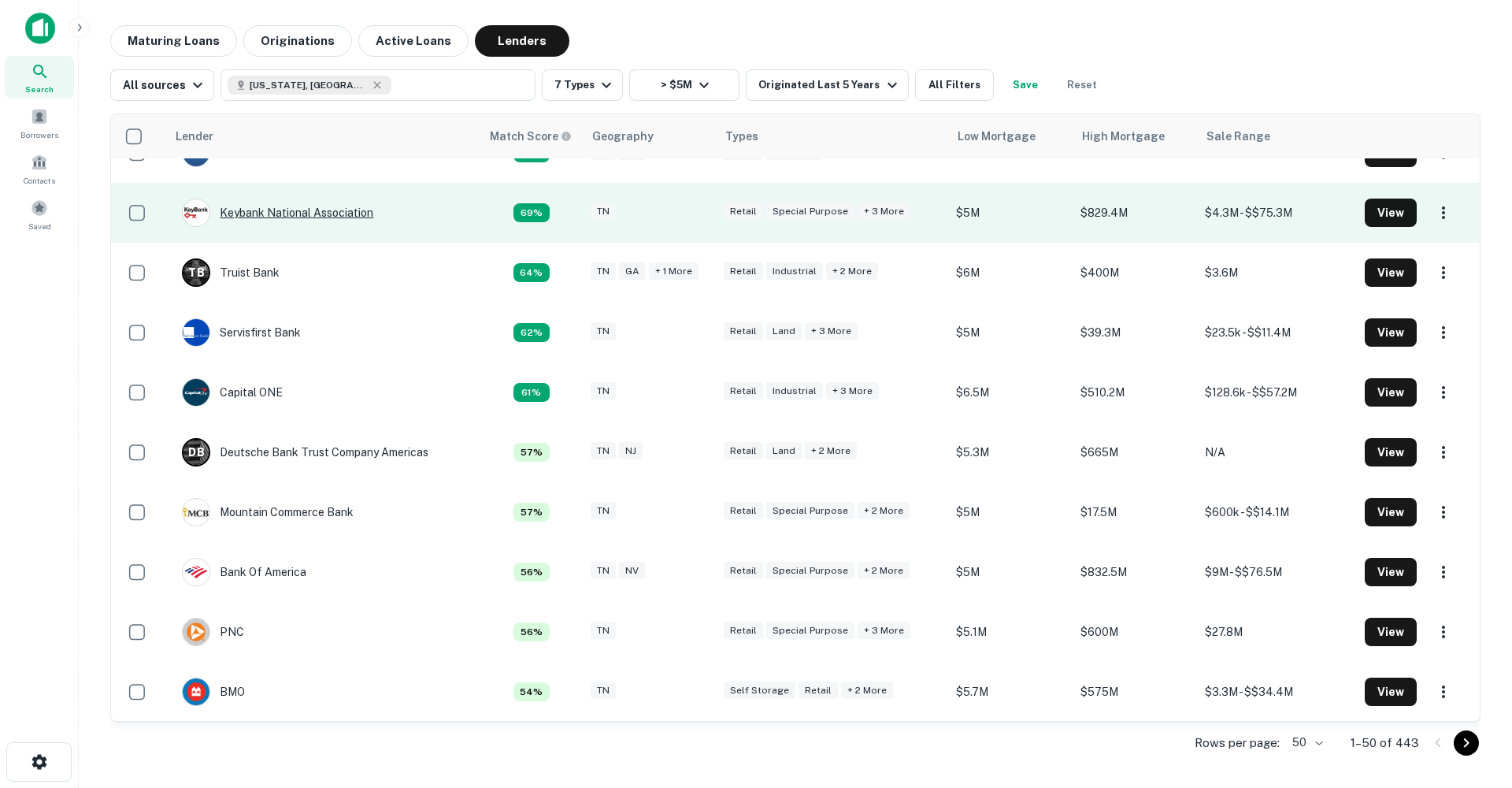
click at [366, 211] on div "Keybank National Association" at bounding box center [278, 213] width 191 height 29
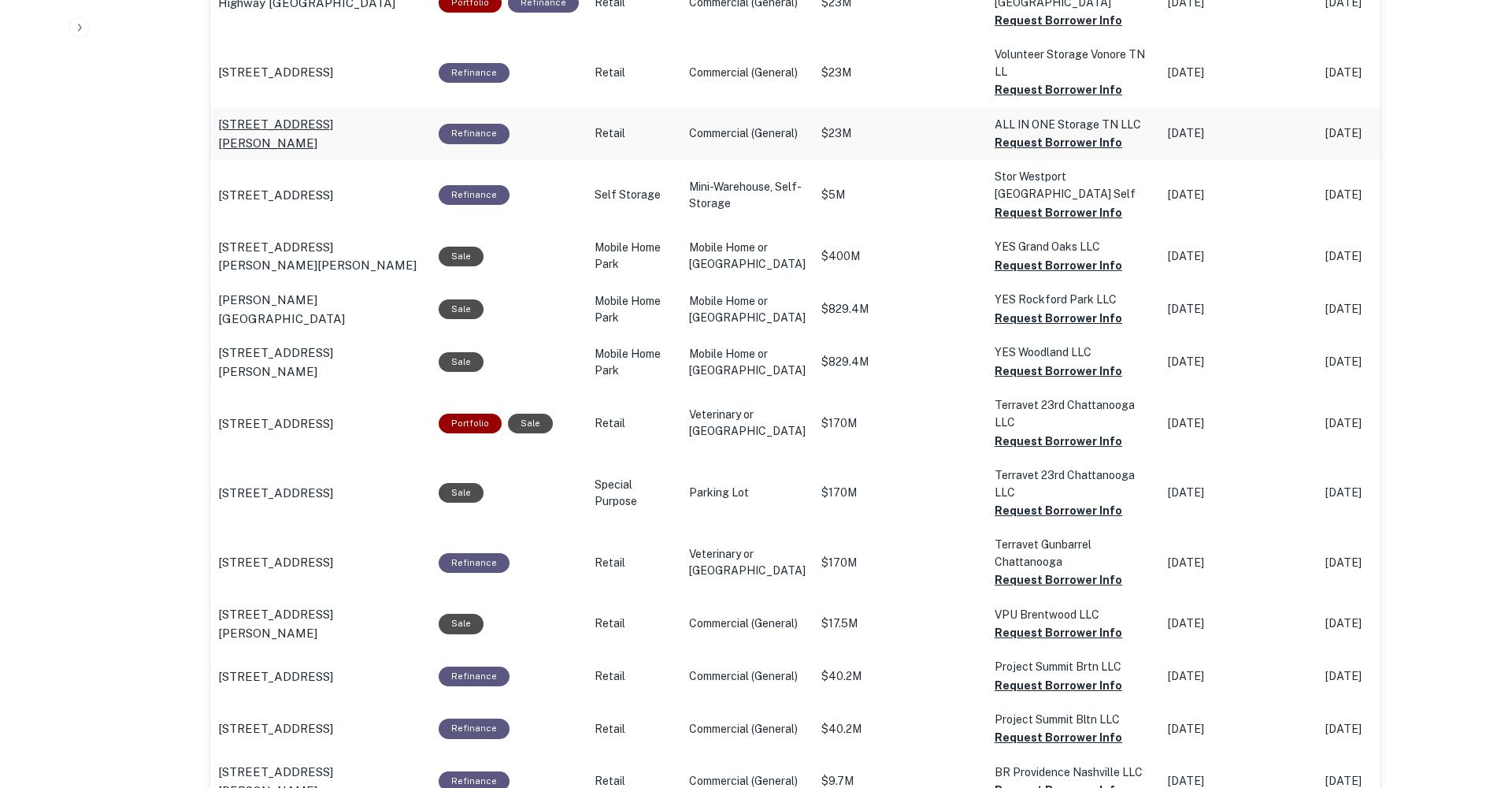
scroll to position [749, 0]
